Goal: Task Accomplishment & Management: Complete application form

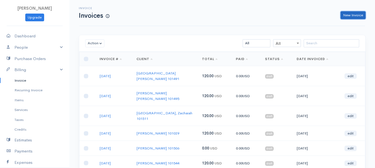
click at [351, 14] on link "New Invoice" at bounding box center [352, 15] width 25 height 8
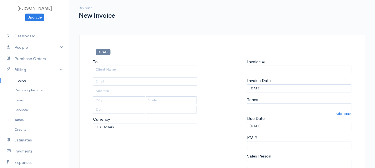
type input "0011212024"
select select "[GEOGRAPHIC_DATA]"
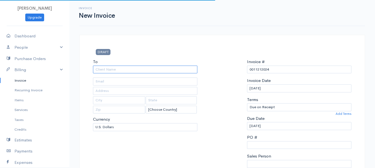
click at [106, 69] on input "To" at bounding box center [145, 70] width 104 height 8
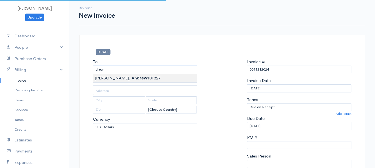
type input "[PERSON_NAME] 101327"
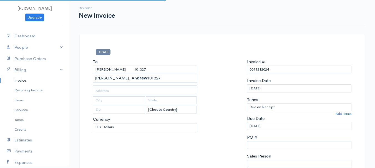
type input "[STREET_ADDRESS]"
type input "Hermon"
type input "[US_STATE]"
type input "04401"
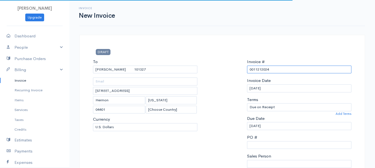
click at [262, 71] on input "0011212024" at bounding box center [299, 70] width 104 height 8
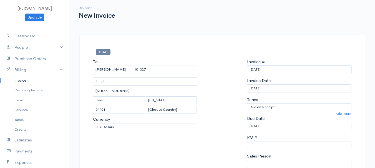
drag, startPoint x: 262, startPoint y: 71, endPoint x: 243, endPoint y: 69, distance: 19.3
click at [243, 69] on div "To [GEOGRAPHIC_DATA][PERSON_NAME] 101327 [STREET_ADDRESS][US_STATE] [Choose Cou…" at bounding box center [222, 125] width 264 height 133
click at [266, 69] on input "[DATE]" at bounding box center [299, 70] width 104 height 8
drag, startPoint x: 265, startPoint y: 68, endPoint x: 237, endPoint y: 70, distance: 28.6
click at [237, 70] on div "To [GEOGRAPHIC_DATA][PERSON_NAME] 101327 [STREET_ADDRESS][US_STATE] [Choose Cou…" at bounding box center [222, 125] width 264 height 133
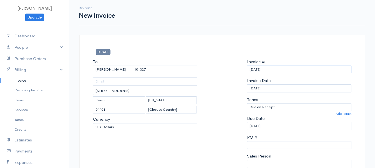
scroll to position [111, 0]
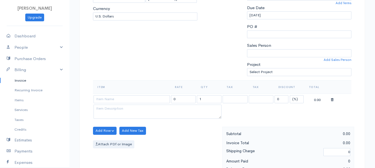
type input "[DATE]"
click at [295, 100] on select "(%) Flat" at bounding box center [296, 99] width 14 height 8
select select "2"
click at [289, 95] on select "(%) Flat" at bounding box center [296, 99] width 14 height 8
click at [203, 99] on input "1" at bounding box center [209, 99] width 25 height 8
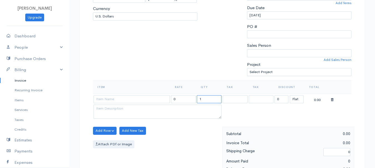
click at [203, 99] on input "1" at bounding box center [209, 99] width 25 height 8
type input "2"
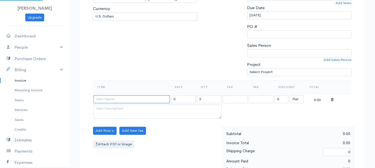
click at [155, 98] on input at bounding box center [131, 99] width 76 height 8
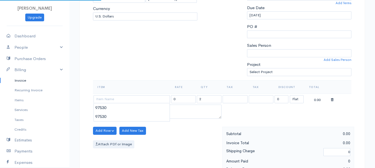
type input "97530"
type input "60.00"
click at [155, 108] on body "[PERSON_NAME] Upgrade Dashboard People Clients Vendors Staff Users Purchase Ord…" at bounding box center [187, 128] width 375 height 479
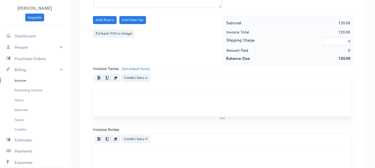
scroll to position [311, 0]
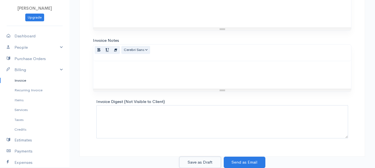
click at [202, 160] on button "Save as Draft" at bounding box center [200, 162] width 42 height 11
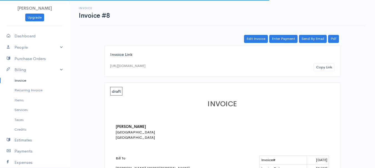
click at [19, 79] on link "Invoice" at bounding box center [34, 81] width 69 height 10
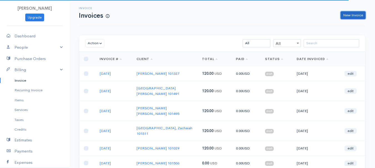
click at [356, 12] on link "New Invoice" at bounding box center [352, 15] width 25 height 8
select select "[GEOGRAPHIC_DATA]"
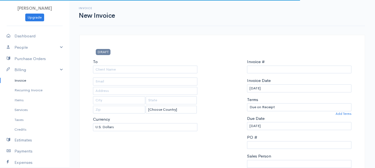
type input "0011212024"
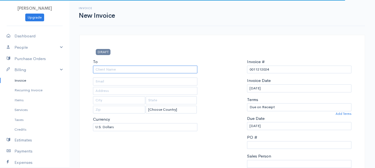
click at [101, 71] on input "To" at bounding box center [145, 70] width 104 height 8
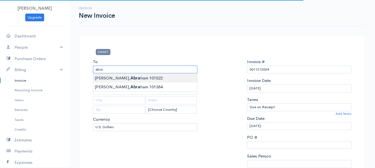
type input "[PERSON_NAME] 101522"
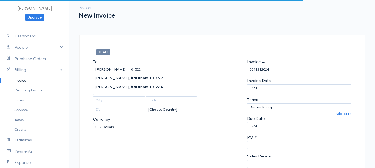
type input "[STREET_ADDRESS][PERSON_NAME]"
type input "Greenbush"
type input "[US_STATE]"
type input "04418"
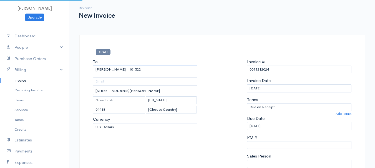
click at [111, 67] on input "[PERSON_NAME] 101522" at bounding box center [145, 70] width 104 height 8
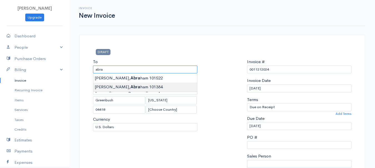
type input "[PERSON_NAME] 101384"
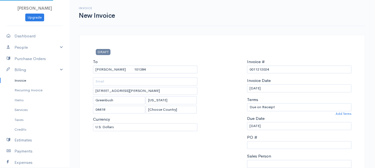
type input "[STREET_ADDRESS]"
type input "Winterport"
type input "[US_STATE]"
type input "04496"
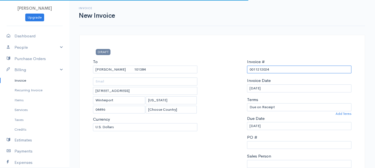
click at [266, 71] on input "0011212024" at bounding box center [299, 70] width 104 height 8
paste input "[DATE]"
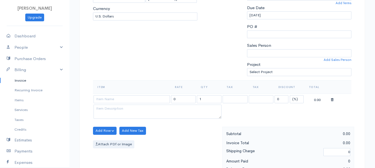
type input "[DATE]"
click at [292, 100] on select "(%) Flat" at bounding box center [296, 99] width 14 height 8
select select "2"
click at [289, 95] on select "(%) Flat" at bounding box center [296, 99] width 14 height 8
click at [209, 99] on input "1" at bounding box center [209, 99] width 25 height 8
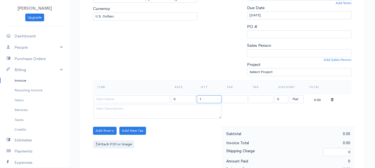
click at [209, 99] on input "1" at bounding box center [209, 99] width 25 height 8
type input "2"
click at [151, 96] on input at bounding box center [131, 99] width 76 height 8
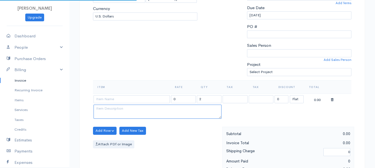
click at [149, 111] on textarea at bounding box center [157, 112] width 128 height 14
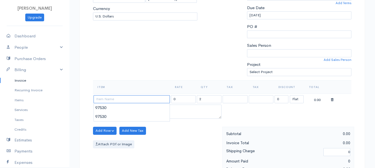
click at [121, 100] on input at bounding box center [131, 99] width 76 height 8
type input "97530"
type input "60.00"
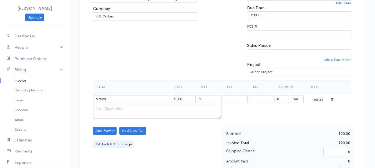
click at [120, 108] on body "[PERSON_NAME] Upgrade Dashboard People Clients Vendors Staff Users Purchase Ord…" at bounding box center [187, 128] width 375 height 479
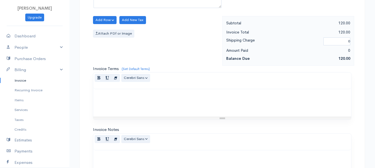
scroll to position [311, 0]
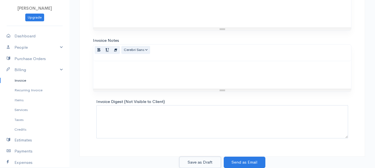
click at [199, 164] on button "Save as Draft" at bounding box center [200, 162] width 42 height 11
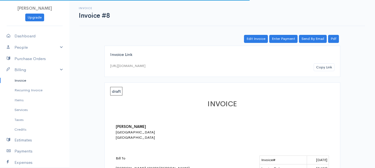
click at [20, 82] on link "Invoice" at bounding box center [34, 81] width 69 height 10
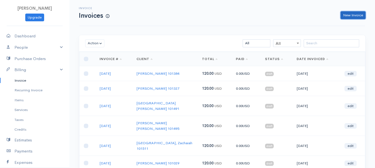
click at [355, 17] on link "New Invoice" at bounding box center [352, 15] width 25 height 8
select select "[GEOGRAPHIC_DATA]"
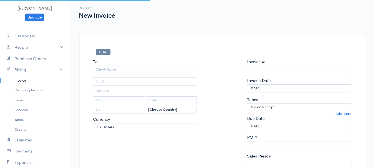
type input "0011212024"
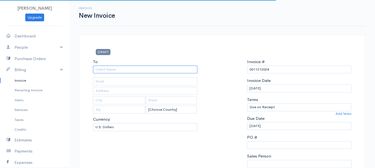
click at [99, 69] on input "To" at bounding box center [145, 70] width 104 height 8
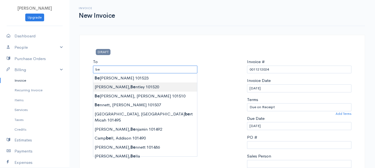
type input "[PERSON_NAME], [PERSON_NAME] 101520"
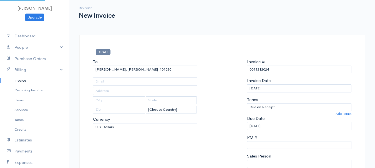
type input "[STREET_ADDRESS]"
type input "Levant"
type input "[US_STATE]"
type input "04456"
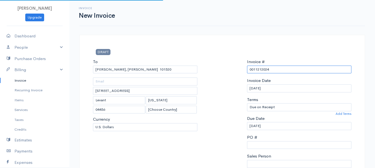
click at [258, 67] on input "0011212024" at bounding box center [299, 70] width 104 height 8
paste input "[DATE]"
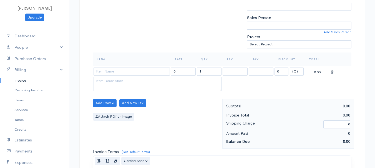
type input "[DATE]"
drag, startPoint x: 296, startPoint y: 72, endPoint x: 294, endPoint y: 75, distance: 4.4
click at [296, 72] on select "(%) Flat" at bounding box center [296, 72] width 14 height 8
select select "2"
click at [289, 68] on select "(%) Flat" at bounding box center [296, 72] width 14 height 8
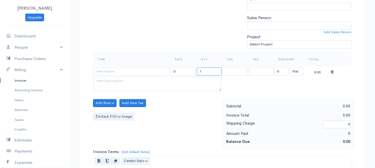
click at [210, 72] on input "1" at bounding box center [209, 72] width 25 height 8
type input "2"
click at [153, 71] on input at bounding box center [131, 72] width 76 height 8
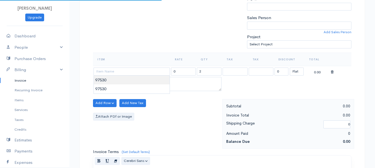
type input "97530"
type input "60.00"
click at [151, 80] on body "[PERSON_NAME] Upgrade Dashboard People Clients Vendors Staff Users Purchase Ord…" at bounding box center [187, 100] width 375 height 479
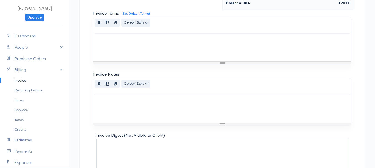
scroll to position [311, 0]
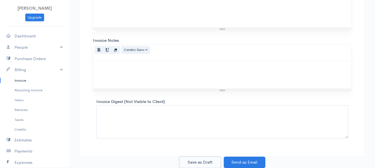
click at [204, 164] on button "Save as Draft" at bounding box center [200, 162] width 42 height 11
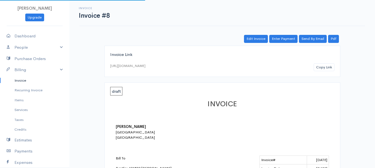
click at [17, 81] on link "Invoice" at bounding box center [34, 81] width 69 height 10
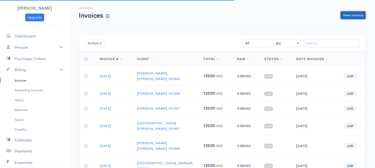
click at [355, 15] on link "New Invoice" at bounding box center [352, 15] width 25 height 8
select select "[GEOGRAPHIC_DATA]"
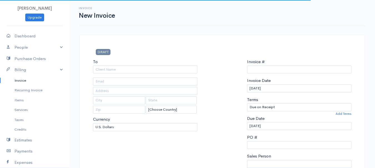
type input "0011212024"
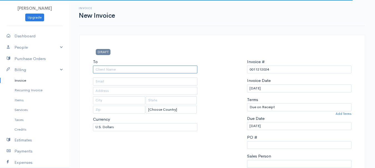
click at [110, 70] on input "To" at bounding box center [145, 70] width 104 height 8
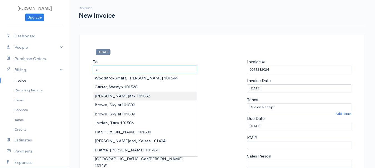
type input "[PERSON_NAME] 101532"
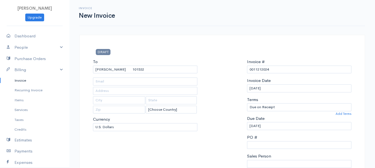
type input "[STREET_ADDRESS]"
type input "[PERSON_NAME]"
type input "[US_STATE]"
type input "04428"
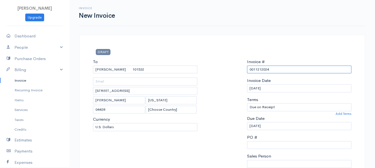
click at [259, 69] on input "0011212024" at bounding box center [299, 70] width 104 height 8
paste input "[DATE]"
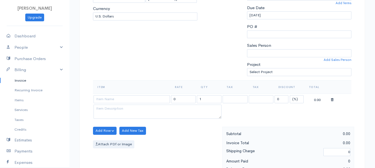
type input "[DATE]"
click at [296, 97] on select "(%) Flat" at bounding box center [296, 99] width 14 height 8
select select "2"
click at [289, 95] on select "(%) Flat" at bounding box center [296, 99] width 14 height 8
click at [210, 99] on input "1" at bounding box center [209, 99] width 25 height 8
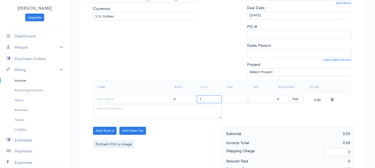
click at [210, 99] on input "1" at bounding box center [209, 99] width 25 height 8
type input "2"
click at [143, 101] on input at bounding box center [131, 99] width 76 height 8
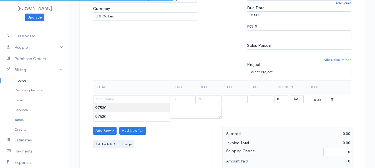
type input "97530"
type input "60.00"
click at [143, 109] on body "[PERSON_NAME] Upgrade Dashboard People Clients Vendors Staff Users Purchase Ord…" at bounding box center [187, 128] width 375 height 479
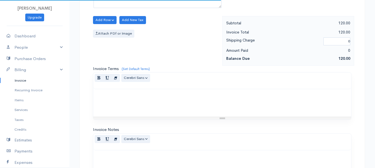
scroll to position [305, 0]
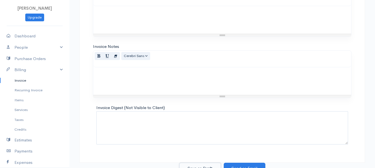
click at [209, 165] on button "Save as Draft" at bounding box center [200, 168] width 42 height 11
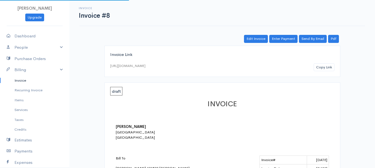
click at [16, 79] on link "Invoice" at bounding box center [34, 81] width 69 height 10
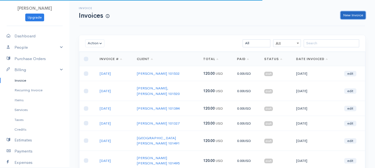
click at [356, 12] on link "New Invoice" at bounding box center [352, 15] width 25 height 8
select select "[GEOGRAPHIC_DATA]"
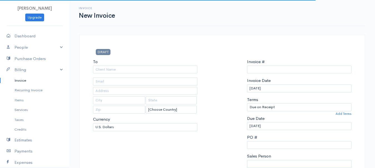
type input "0011212024"
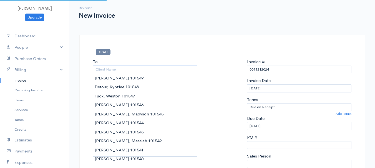
click at [105, 68] on input "To" at bounding box center [145, 70] width 104 height 8
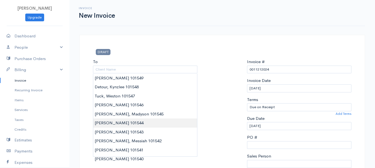
type input "[PERSON_NAME] 101544"
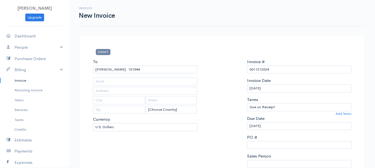
type input "[STREET_ADDRESS]"
type input "Greenbush"
type input "[US_STATE]"
type input "04418"
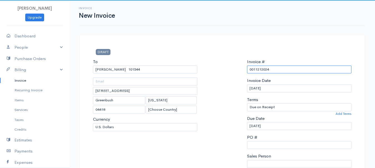
click at [253, 71] on input "0011212024" at bounding box center [299, 70] width 104 height 8
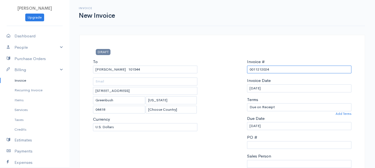
click at [253, 71] on input "0011212024" at bounding box center [299, 70] width 104 height 8
paste input "[DATE]"
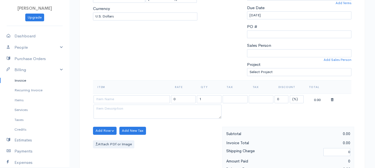
type input "[DATE]"
drag, startPoint x: 293, startPoint y: 100, endPoint x: 294, endPoint y: 103, distance: 2.9
click at [293, 100] on select "(%) Flat" at bounding box center [296, 99] width 14 height 8
select select "2"
click at [289, 95] on select "(%) Flat" at bounding box center [296, 99] width 14 height 8
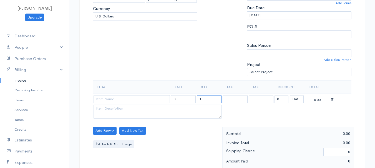
click at [206, 101] on input "1" at bounding box center [209, 99] width 25 height 8
type input "2"
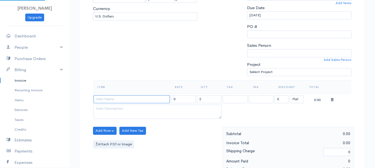
click at [143, 99] on input at bounding box center [131, 99] width 76 height 8
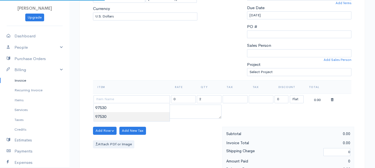
type input "97530"
type input "60.00"
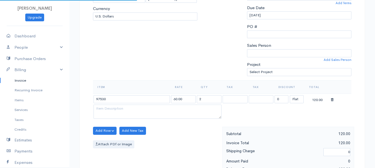
click at [146, 116] on body "[PERSON_NAME] Upgrade Dashboard People Clients Vendors Staff Users Purchase Ord…" at bounding box center [187, 128] width 375 height 479
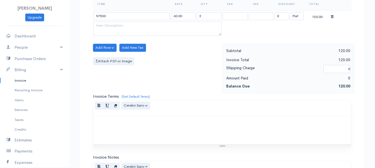
scroll to position [311, 0]
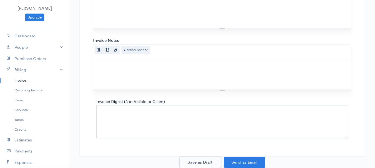
click at [205, 163] on button "Save as Draft" at bounding box center [200, 162] width 42 height 11
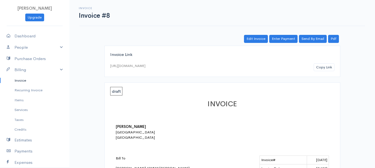
click at [17, 81] on link "Invoice" at bounding box center [34, 81] width 69 height 10
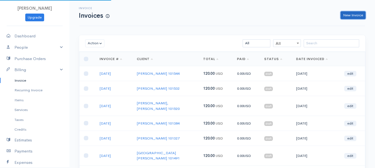
click at [353, 15] on link "New Invoice" at bounding box center [352, 15] width 25 height 8
select select "[GEOGRAPHIC_DATA]"
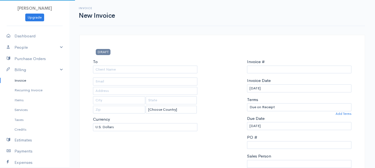
type input "0011212024"
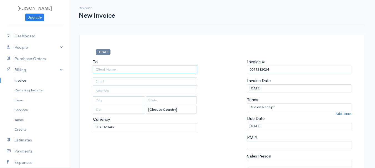
click at [106, 70] on input "To" at bounding box center [145, 70] width 104 height 8
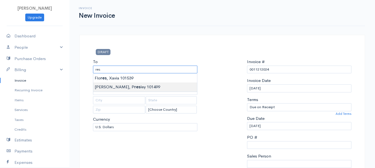
type input "[PERSON_NAME], [PERSON_NAME] 101499"
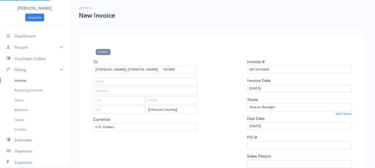
type input "[STREET_ADDRESS]"
type input "Hampden"
type input "[US_STATE]"
type input "04444"
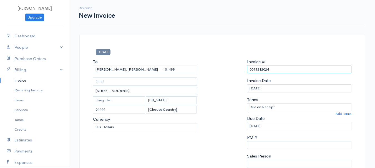
click at [257, 69] on input "0011212024" at bounding box center [299, 70] width 104 height 8
paste input "[DATE]"
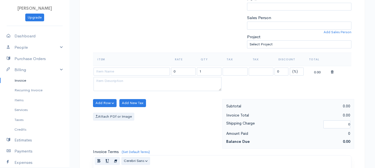
type input "[DATE]"
click at [293, 71] on select "(%) Flat" at bounding box center [296, 72] width 14 height 8
select select "2"
click at [289, 68] on select "(%) Flat" at bounding box center [296, 72] width 14 height 8
click at [206, 73] on input "1" at bounding box center [209, 72] width 25 height 8
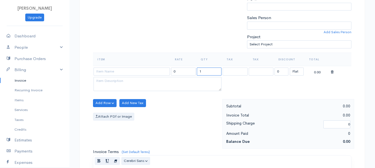
click at [205, 73] on input "1" at bounding box center [209, 72] width 25 height 8
type input "2"
click at [131, 72] on input at bounding box center [131, 72] width 76 height 8
type input "97530"
type input "60.00"
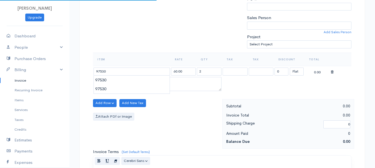
click at [128, 83] on body "[PERSON_NAME] Upgrade Dashboard People Clients Vendors Staff Users Purchase Ord…" at bounding box center [187, 100] width 375 height 479
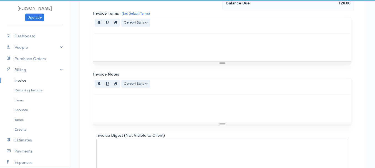
scroll to position [311, 0]
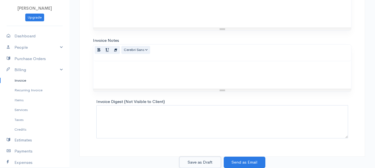
click at [200, 162] on button "Save as Draft" at bounding box center [200, 162] width 42 height 11
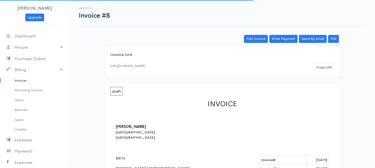
click at [19, 80] on link "Invoice" at bounding box center [34, 81] width 69 height 10
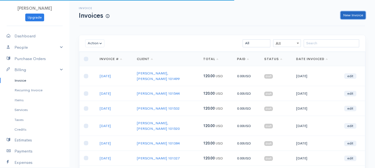
click at [351, 16] on link "New Invoice" at bounding box center [352, 15] width 25 height 8
select select "[GEOGRAPHIC_DATA]"
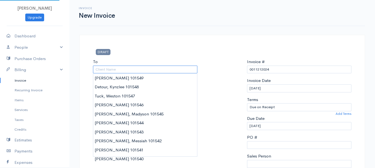
click at [97, 71] on input "To" at bounding box center [145, 70] width 104 height 8
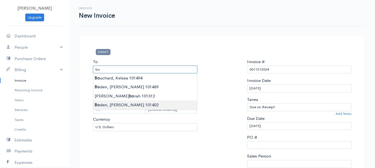
type input "[PERSON_NAME] 101402"
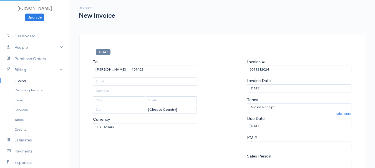
type input "[STREET_ADDRESS]"
type input "Carmel"
type input "[US_STATE]"
type input "04419"
click at [261, 65] on div "Invoice # 0011212024" at bounding box center [299, 66] width 104 height 15
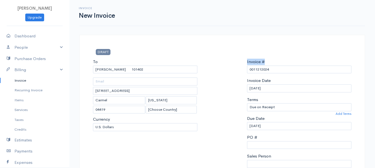
click at [261, 65] on div "Invoice # 0011212024" at bounding box center [299, 66] width 104 height 15
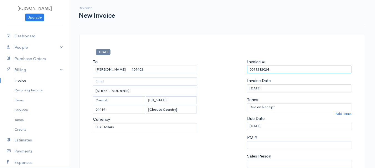
click at [261, 68] on input "0011212024" at bounding box center [299, 70] width 104 height 8
paste input "[DATE]"
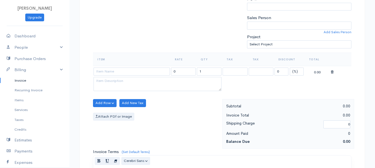
type input "[DATE]"
click at [301, 69] on select "(%) Flat" at bounding box center [296, 72] width 14 height 8
select select "2"
click at [289, 68] on select "(%) Flat" at bounding box center [296, 72] width 14 height 8
click at [207, 73] on input "1" at bounding box center [209, 72] width 25 height 8
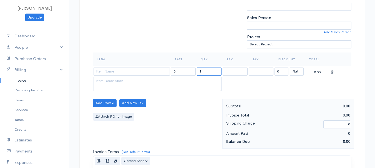
click at [207, 73] on input "1" at bounding box center [209, 72] width 25 height 8
type input "2"
click at [156, 73] on input at bounding box center [131, 72] width 76 height 8
type input "97530"
type input "60.00"
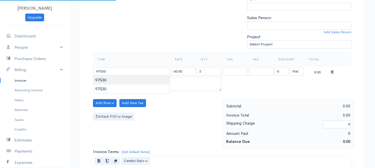
click at [155, 81] on body "[PERSON_NAME] Upgrade Dashboard People Clients Vendors Staff Users Purchase Ord…" at bounding box center [187, 100] width 375 height 479
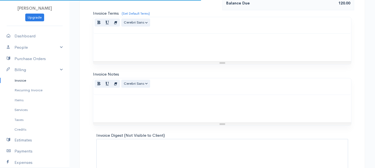
scroll to position [311, 0]
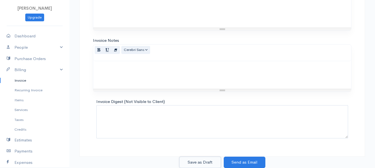
click at [211, 163] on button "Save as Draft" at bounding box center [200, 162] width 42 height 11
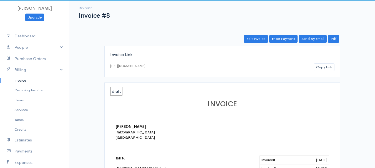
click at [21, 80] on link "Invoice" at bounding box center [34, 81] width 69 height 10
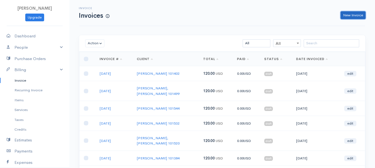
click at [354, 17] on link "New Invoice" at bounding box center [352, 15] width 25 height 8
select select "[GEOGRAPHIC_DATA]"
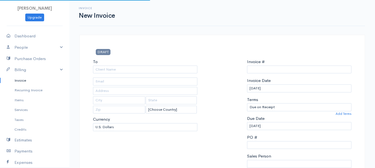
type input "0011212024"
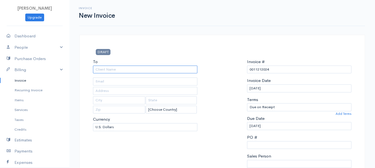
click at [104, 70] on input "To" at bounding box center [145, 70] width 104 height 8
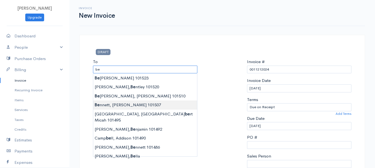
type input "[PERSON_NAME] 101507"
type input "[STREET_ADDRESS]"
type input "Holden"
type input "[US_STATE]"
type input "04429"
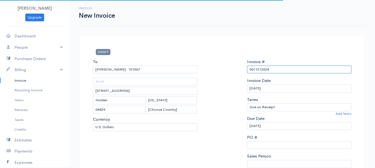
click at [254, 70] on input "0011212024" at bounding box center [299, 70] width 104 height 8
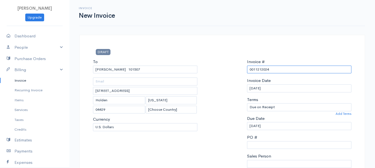
paste input "[DATE]"
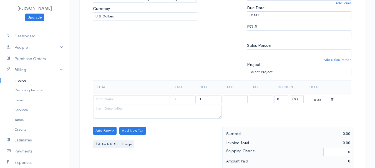
type input "[DATE]"
click at [292, 99] on select "(%) Flat" at bounding box center [296, 99] width 14 height 8
select select "2"
click at [289, 95] on select "(%) Flat" at bounding box center [296, 99] width 14 height 8
click at [207, 97] on input "1" at bounding box center [209, 99] width 25 height 8
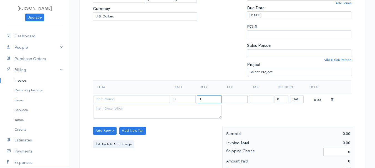
click at [207, 97] on input "1" at bounding box center [209, 99] width 25 height 8
type input "2"
click at [141, 96] on input at bounding box center [131, 99] width 76 height 8
type input "97530"
type input "60.00"
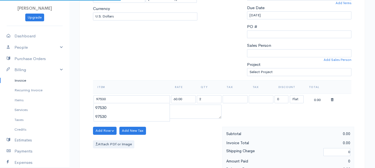
click at [146, 112] on body "[PERSON_NAME] Upgrade Dashboard People Clients Vendors Staff Users Purchase Ord…" at bounding box center [187, 128] width 375 height 479
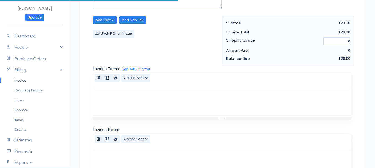
scroll to position [305, 0]
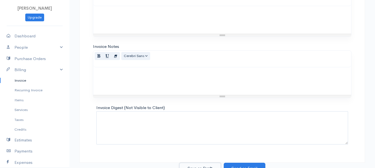
click at [210, 166] on button "Save as Draft" at bounding box center [200, 168] width 42 height 11
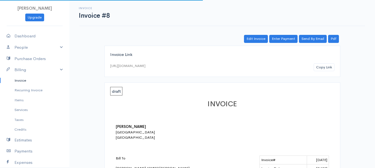
click at [21, 81] on link "Invoice" at bounding box center [34, 81] width 69 height 10
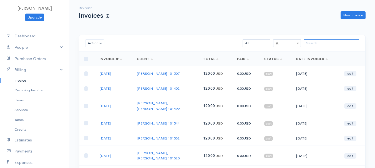
click at [326, 44] on input "search" at bounding box center [330, 43] width 55 height 8
click at [167, 35] on div "Invoice Invoices New Invoice Action Archive Delete Download PDF Send [PERSON_NA…" at bounding box center [221, 143] width 305 height 287
